Goal: Find specific page/section: Find specific page/section

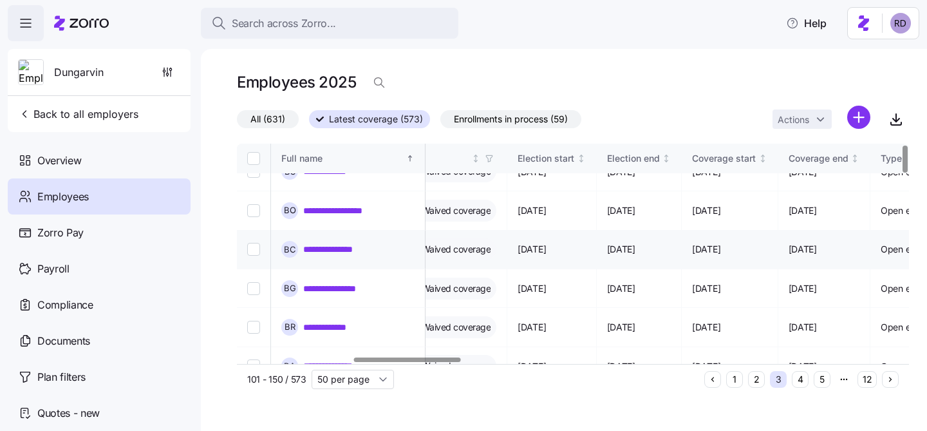
scroll to position [0, 728]
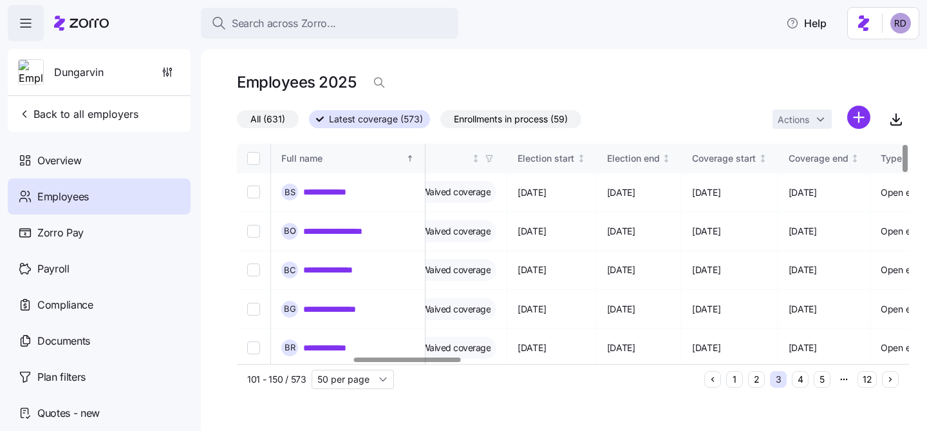
click at [665, 88] on div "Employees 2025" at bounding box center [573, 83] width 672 height 26
click at [349, 82] on h1 "Employees 2025" at bounding box center [296, 82] width 119 height 20
click at [299, 79] on h1 "Employees 2025" at bounding box center [296, 82] width 119 height 20
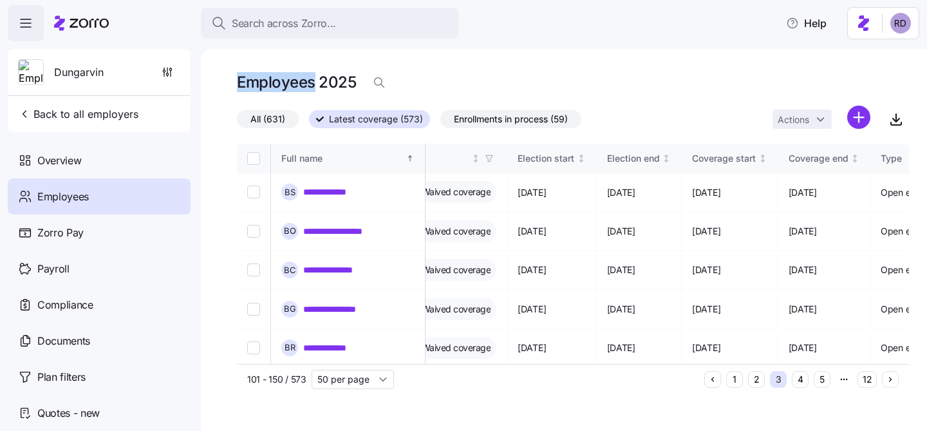
click at [299, 79] on h1 "Employees 2025" at bounding box center [296, 82] width 119 height 20
click at [321, 81] on h1 "Employees 2025" at bounding box center [296, 82] width 119 height 20
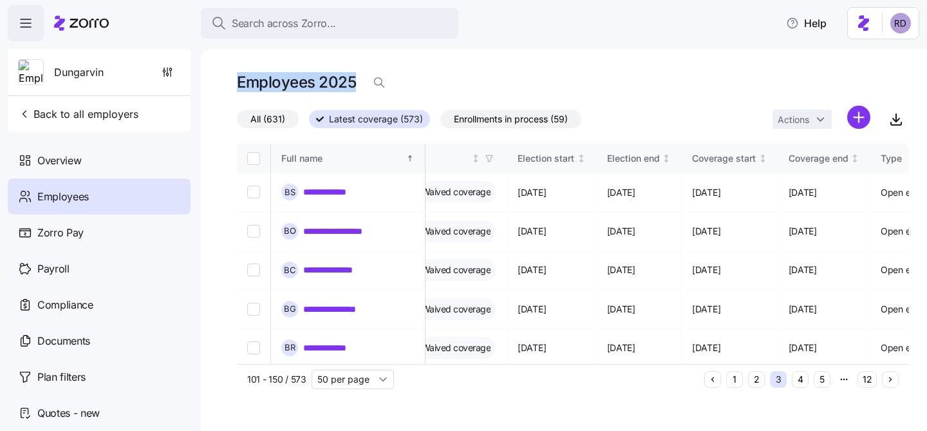
click at [308, 82] on h1 "Employees 2025" at bounding box center [296, 82] width 119 height 20
click at [323, 82] on h1 "Employees 2025" at bounding box center [296, 82] width 119 height 20
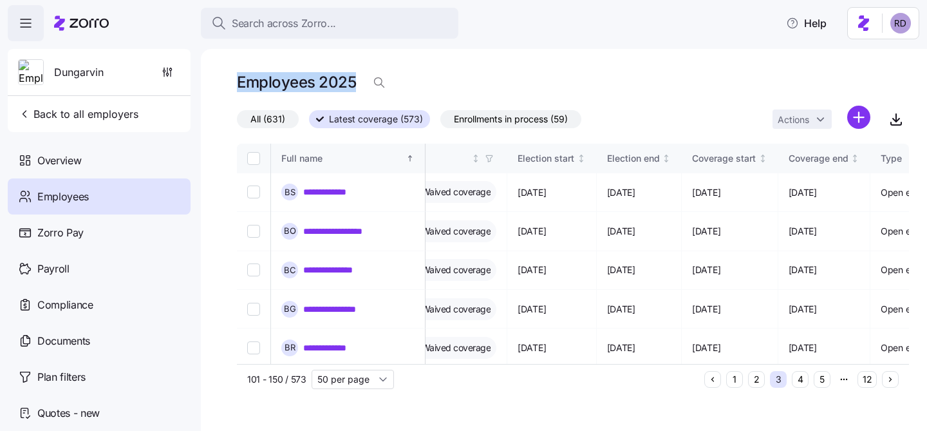
click at [323, 82] on h1 "Employees 2025" at bounding box center [296, 82] width 119 height 20
click at [326, 79] on h1 "Employees 2025" at bounding box center [296, 82] width 119 height 20
click at [301, 88] on h1 "Employees 2025" at bounding box center [296, 82] width 119 height 20
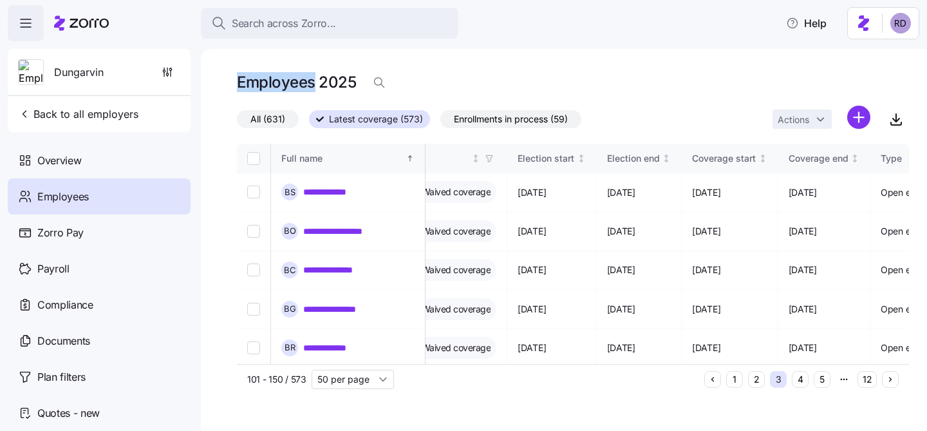
click at [301, 88] on h1 "Employees 2025" at bounding box center [296, 82] width 119 height 20
click at [315, 81] on h1 "Employees 2025" at bounding box center [296, 82] width 119 height 20
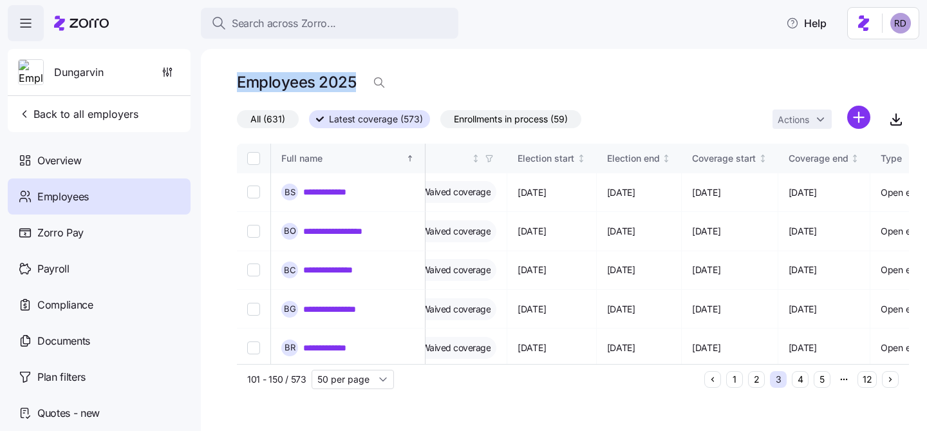
click at [323, 80] on h1 "Employees 2025" at bounding box center [296, 82] width 119 height 20
click at [285, 77] on h1 "Employees 2025" at bounding box center [296, 82] width 119 height 20
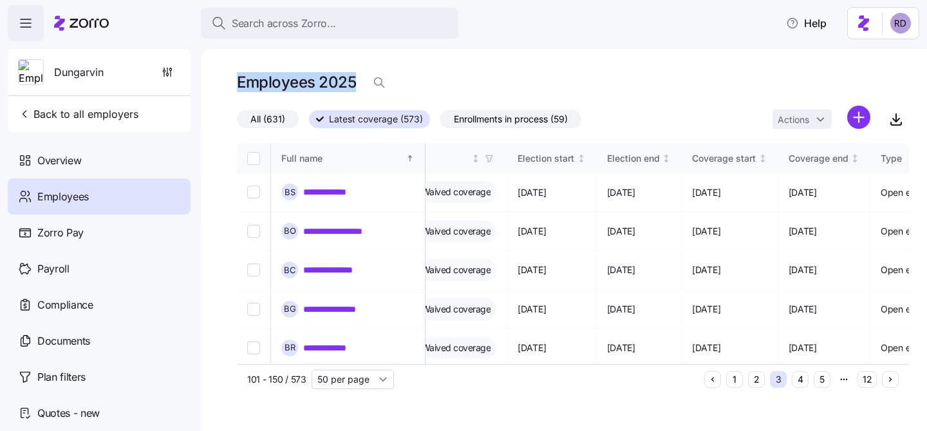
click at [285, 77] on h1 "Employees 2025" at bounding box center [296, 82] width 119 height 20
click at [288, 59] on div "**********" at bounding box center [564, 240] width 726 height 382
click at [283, 83] on h1 "Employees 2025" at bounding box center [296, 82] width 119 height 20
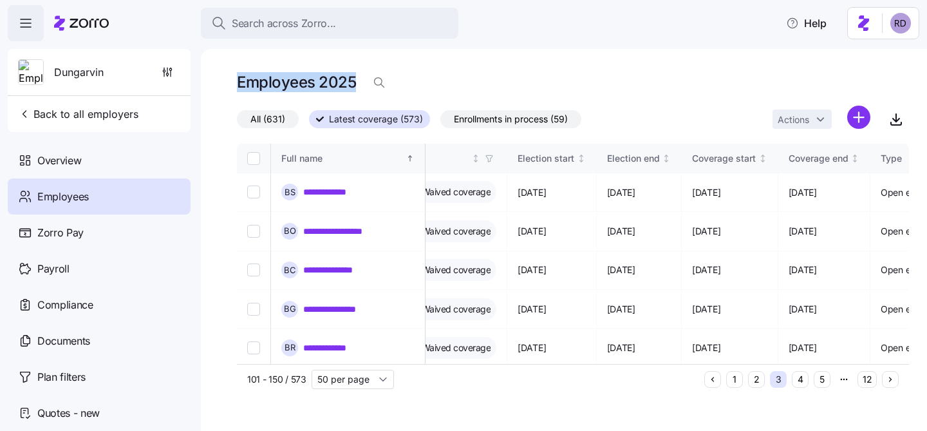
click at [310, 83] on h1 "Employees 2025" at bounding box center [296, 82] width 119 height 20
click at [333, 84] on h1 "Employees 2025" at bounding box center [296, 82] width 119 height 20
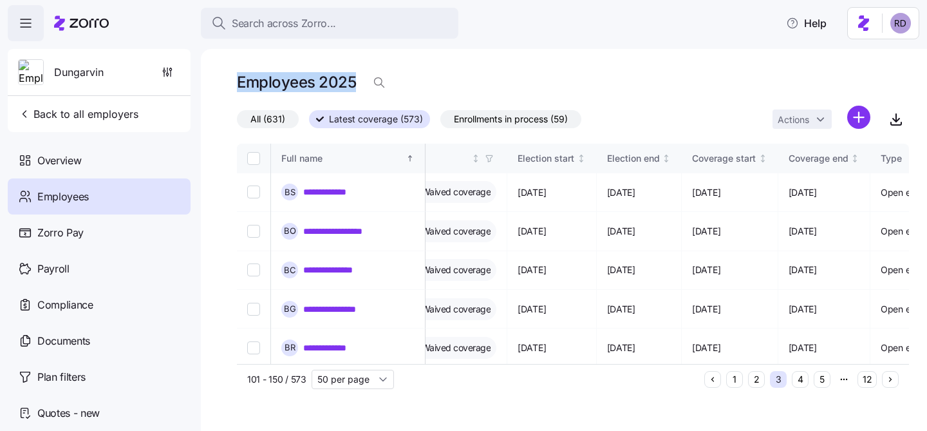
click at [333, 84] on h1 "Employees 2025" at bounding box center [296, 82] width 119 height 20
click at [316, 84] on h1 "Employees 2025" at bounding box center [296, 82] width 119 height 20
click at [337, 84] on h1 "Employees 2025" at bounding box center [296, 82] width 119 height 20
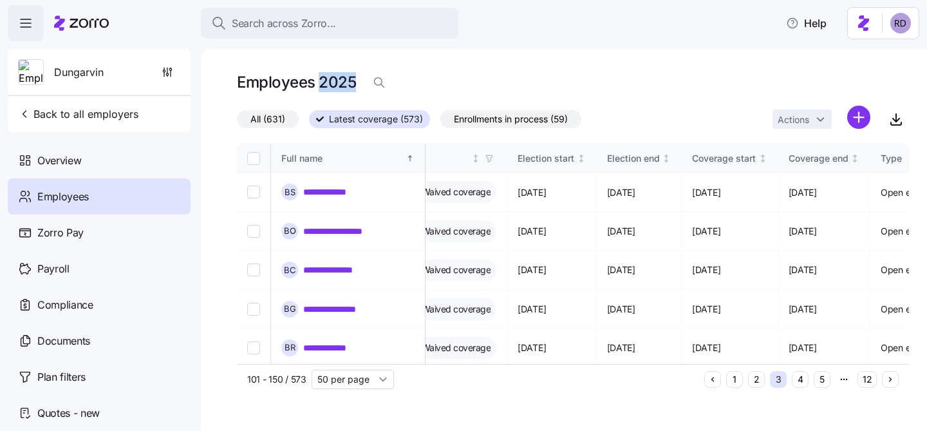
click at [337, 84] on h1 "Employees 2025" at bounding box center [296, 82] width 119 height 20
click at [323, 84] on h1 "Employees 2025" at bounding box center [296, 82] width 119 height 20
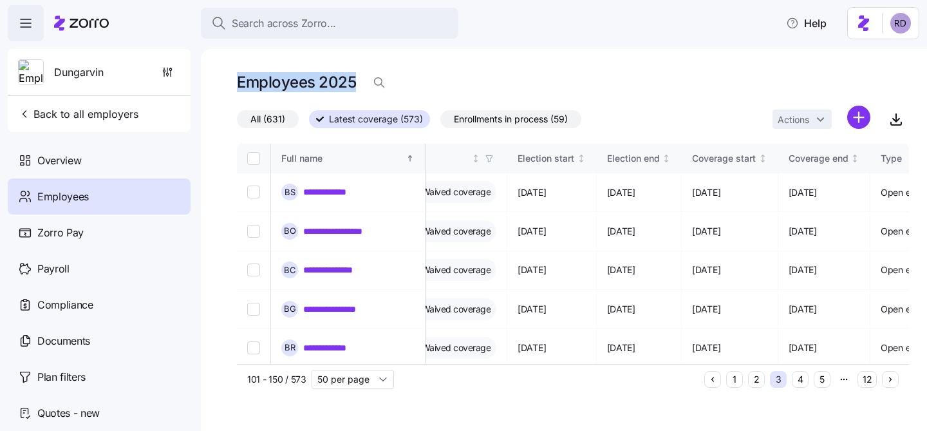
click at [332, 84] on h1 "Employees 2025" at bounding box center [296, 82] width 119 height 20
click at [297, 64] on div "**********" at bounding box center [564, 240] width 726 height 382
